Goal: Task Accomplishment & Management: Use online tool/utility

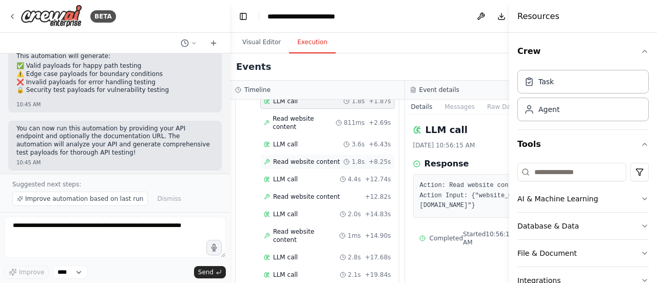
scroll to position [103, 0]
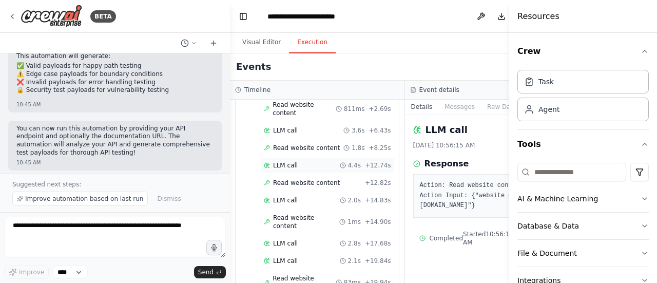
click at [284, 161] on span "LLM call" at bounding box center [285, 165] width 25 height 8
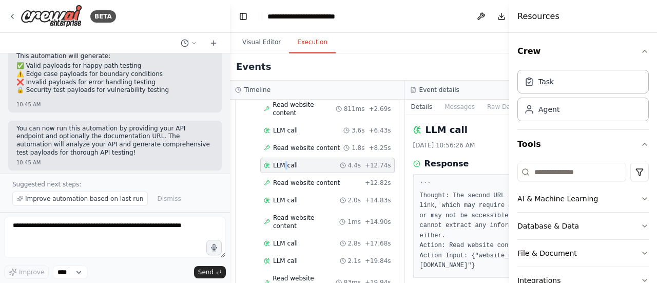
click at [284, 161] on span "LLM call" at bounding box center [285, 165] width 25 height 8
click at [268, 162] on icon at bounding box center [267, 165] width 6 height 6
click at [485, 20] on header "**********" at bounding box center [404, 16] width 349 height 33
click at [640, 52] on icon "button" at bounding box center [644, 51] width 8 height 8
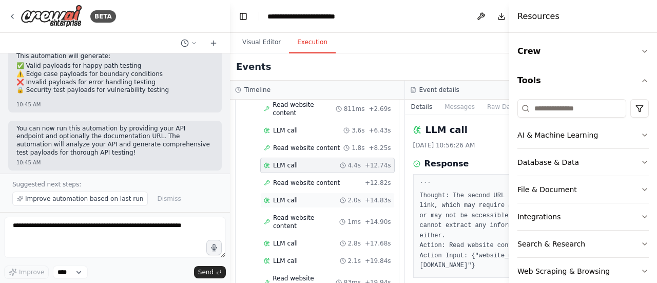
click at [286, 196] on span "LLM call" at bounding box center [285, 200] width 25 height 8
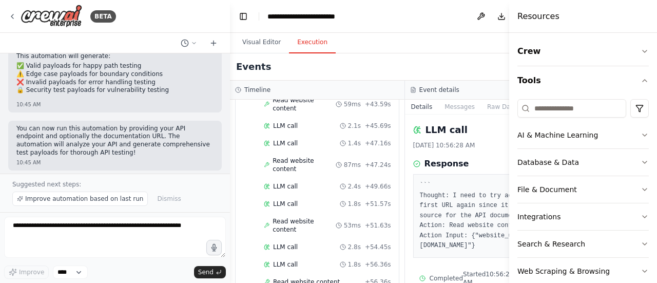
scroll to position [616, 0]
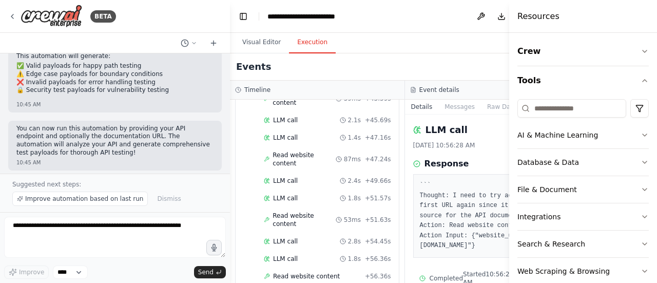
click at [457, 26] on header "**********" at bounding box center [404, 16] width 349 height 33
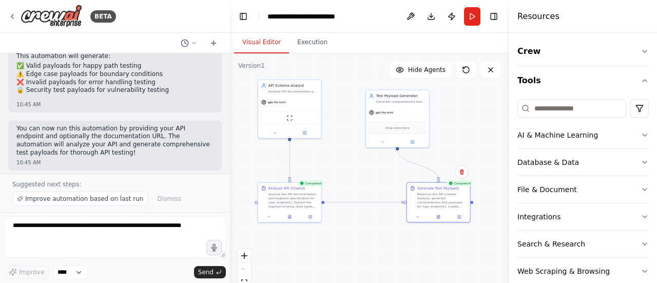
click at [270, 38] on button "Visual Editor" at bounding box center [261, 43] width 55 height 22
click at [432, 14] on button "Download" at bounding box center [431, 16] width 16 height 18
click at [438, 213] on icon at bounding box center [438, 215] width 4 height 4
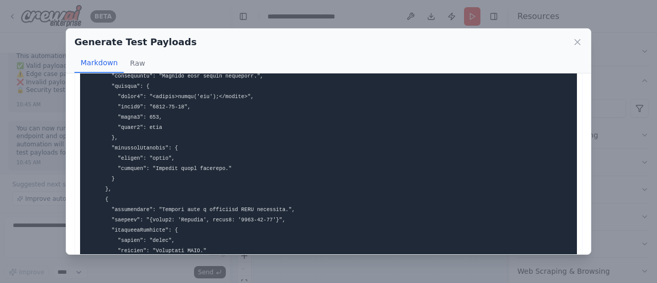
scroll to position [1285, 0]
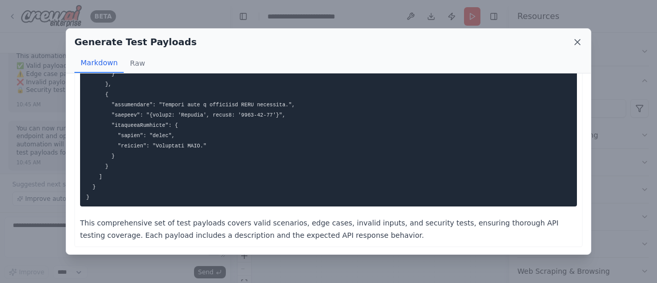
click at [578, 40] on icon at bounding box center [577, 42] width 10 height 10
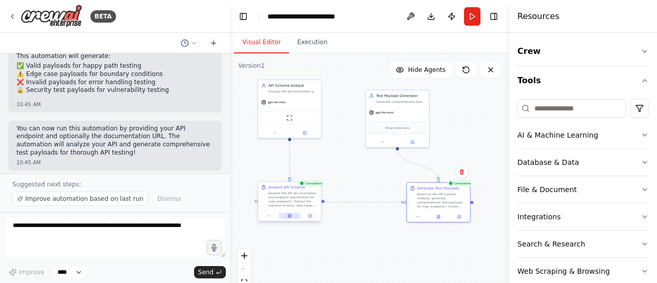
click at [291, 214] on icon at bounding box center [289, 215] width 4 height 4
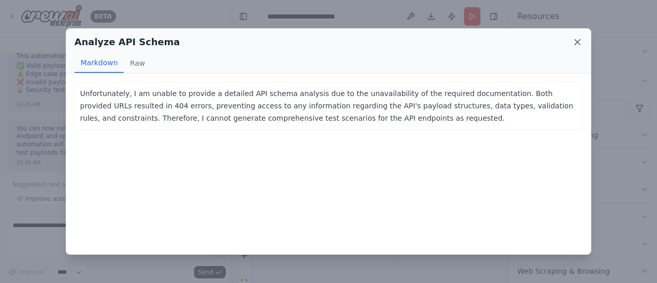
click at [576, 40] on icon at bounding box center [577, 42] width 10 height 10
